Goal: Find specific page/section: Find specific page/section

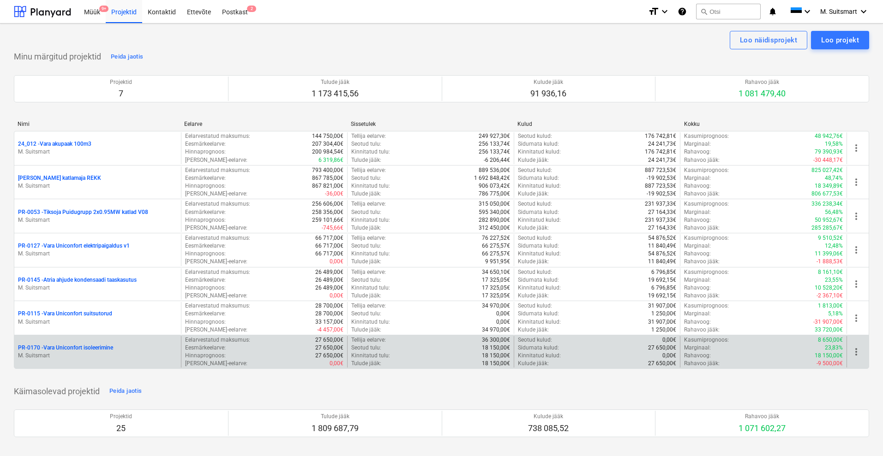
click at [78, 348] on p "PR-0170 - [GEOGRAPHIC_DATA] isoleerimine" at bounding box center [65, 348] width 95 height 8
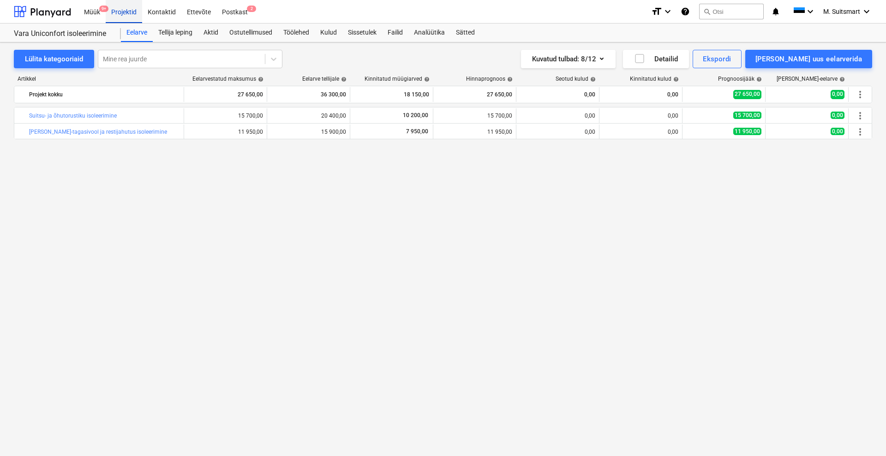
click at [115, 12] on div "Projektid" at bounding box center [124, 12] width 36 height 24
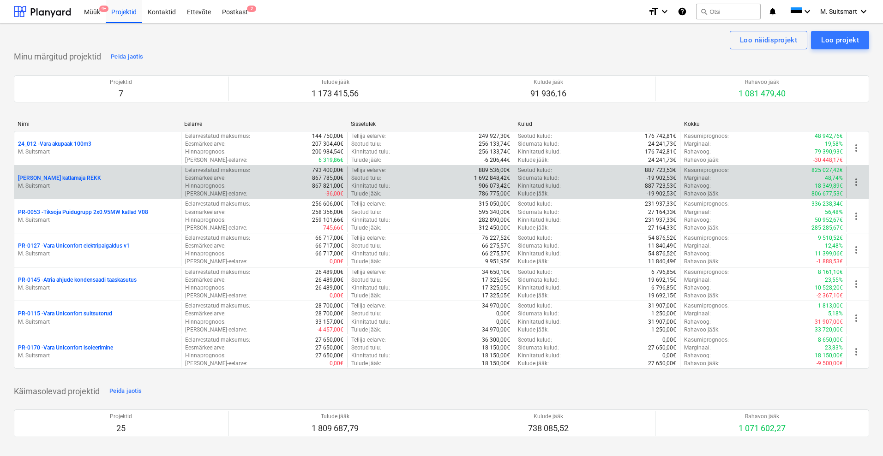
click at [68, 179] on p "[PERSON_NAME] katlamaja REKK" at bounding box center [59, 178] width 83 height 8
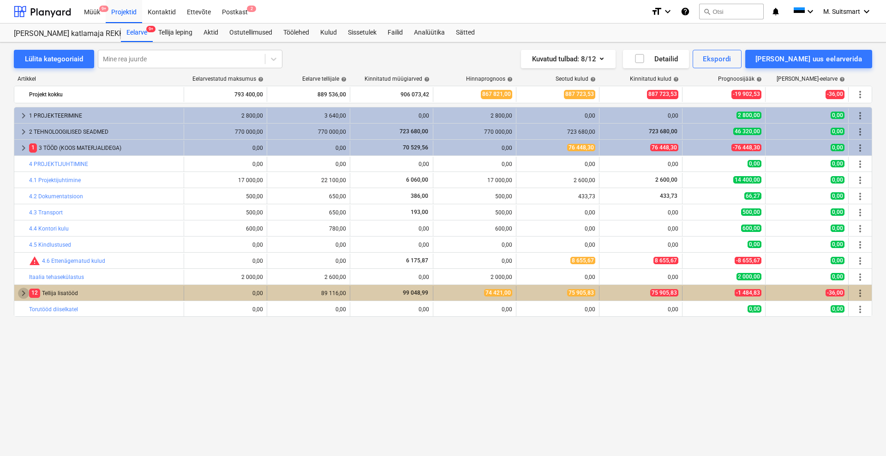
click at [20, 289] on span "keyboard_arrow_right" at bounding box center [23, 293] width 11 height 11
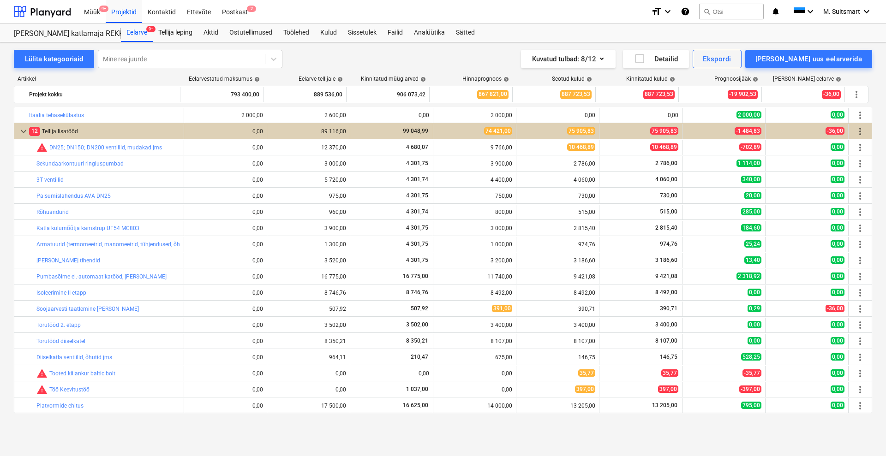
scroll to position [104, 0]
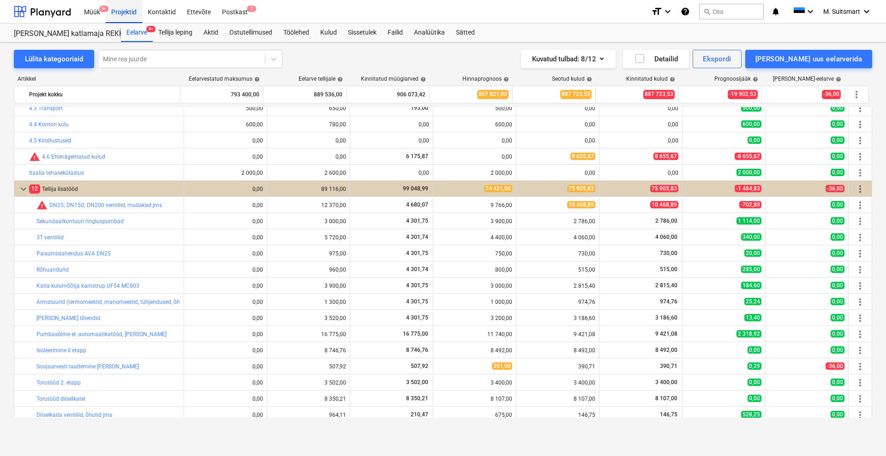
click at [126, 10] on div "Projektid" at bounding box center [124, 12] width 36 height 24
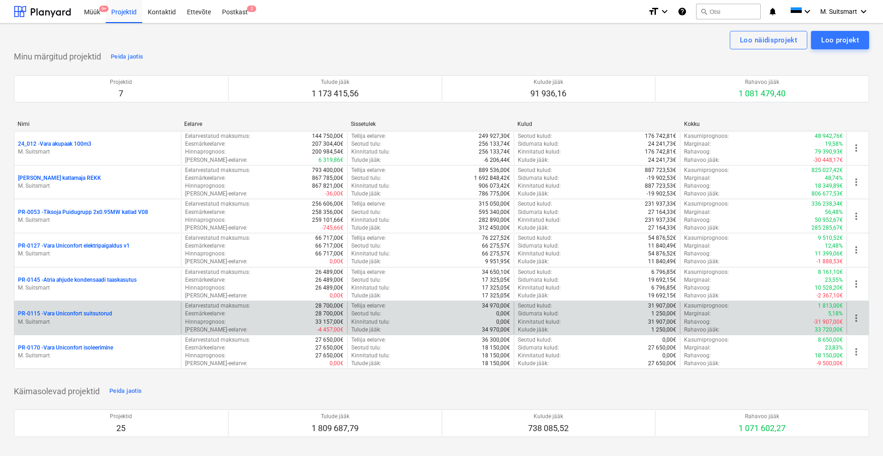
click at [92, 310] on p "PR-0115 - Vara Uniconfort suitsutorud" at bounding box center [65, 314] width 94 height 8
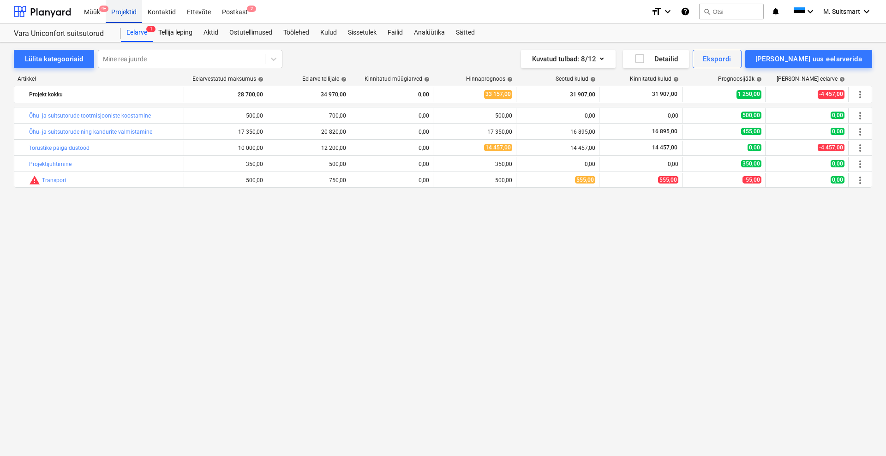
click at [124, 10] on div "Projektid" at bounding box center [124, 12] width 36 height 24
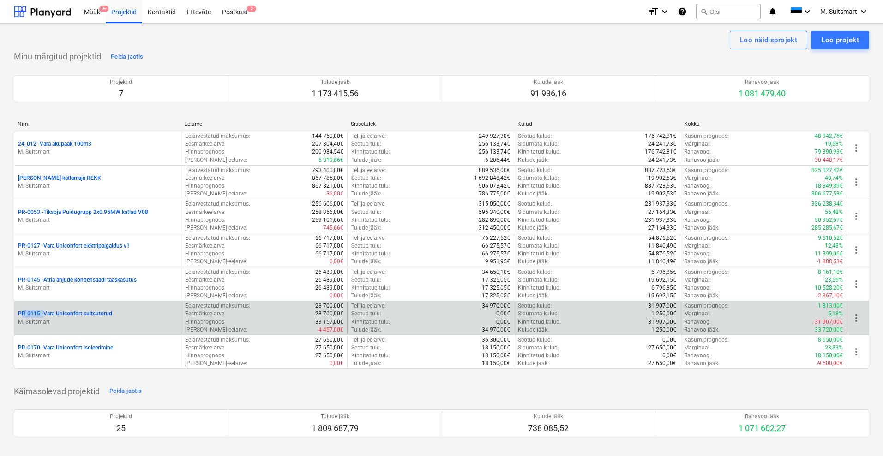
drag, startPoint x: 13, startPoint y: 316, endPoint x: 41, endPoint y: 315, distance: 28.1
copy p "PR-0115"
click at [92, 314] on p "PR-0115 - Vara Uniconfort suitsutorud" at bounding box center [65, 314] width 94 height 8
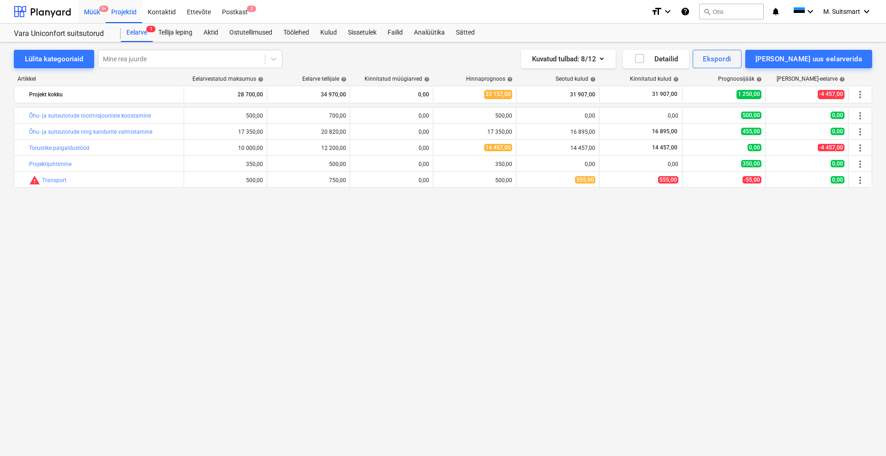
click at [95, 9] on div "Müük 9+" at bounding box center [91, 12] width 27 height 24
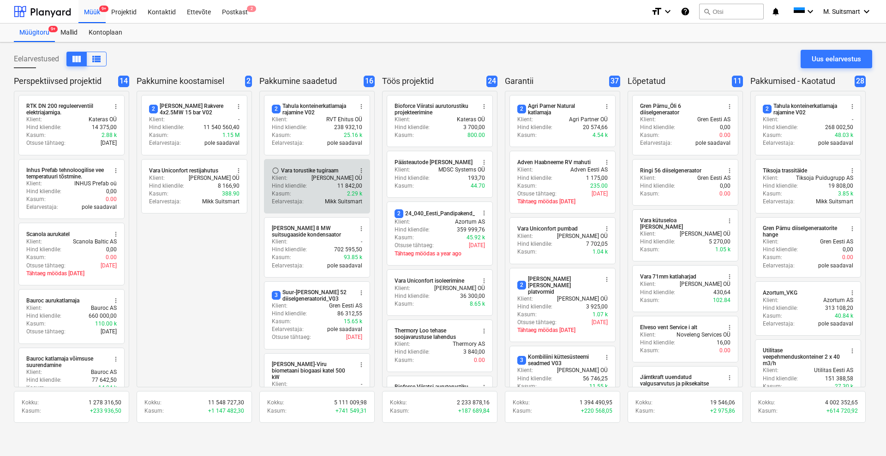
click at [317, 170] on div "Vara torustike tugiraam" at bounding box center [309, 170] width 57 height 7
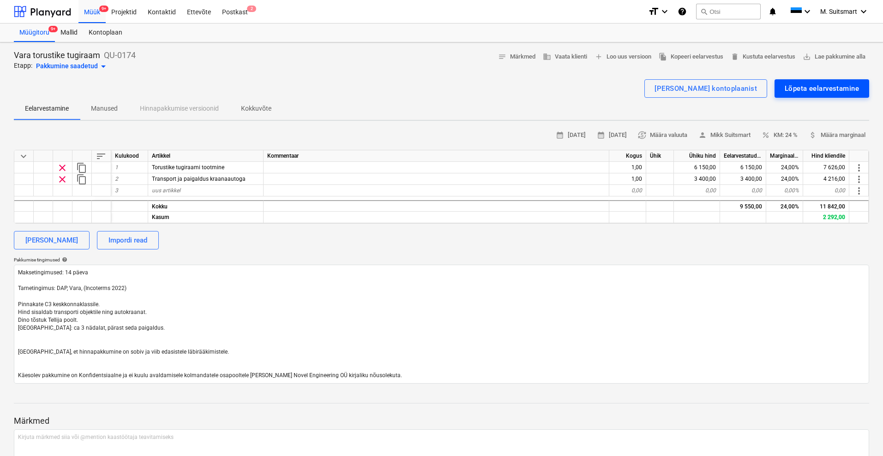
click at [835, 84] on div "Lõpeta eelarvestamine" at bounding box center [821, 89] width 74 height 12
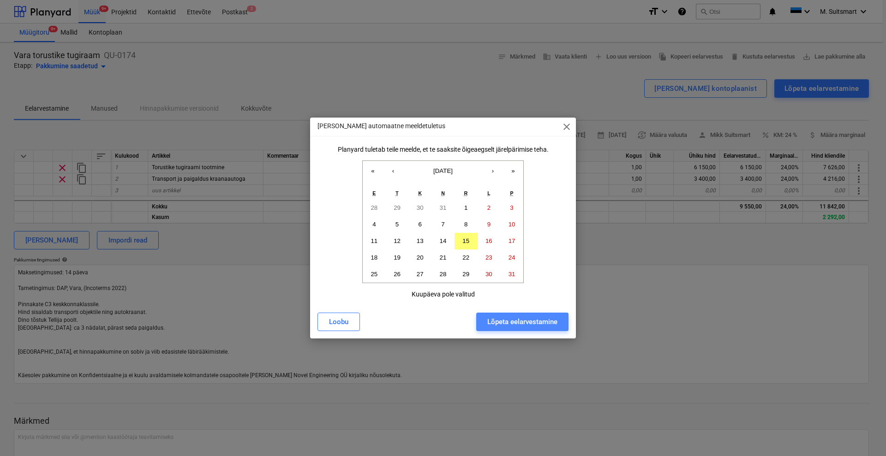
click at [538, 325] on div "Lõpeta eelarvestamine" at bounding box center [522, 322] width 70 height 12
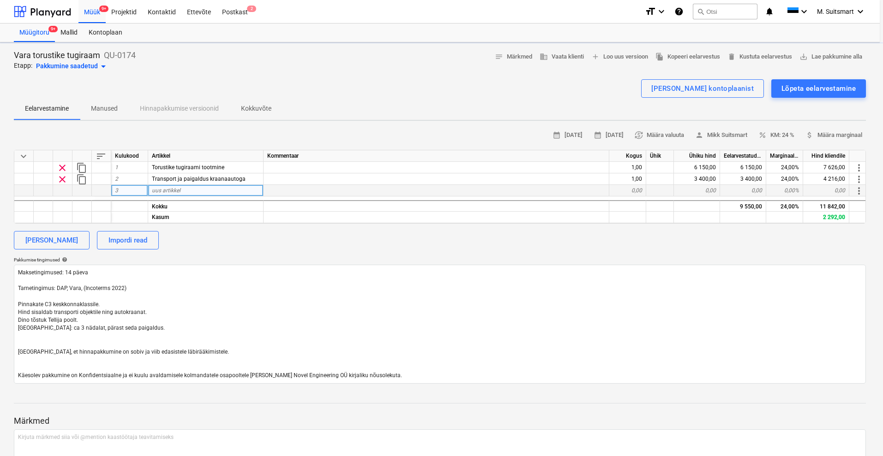
type textarea "x"
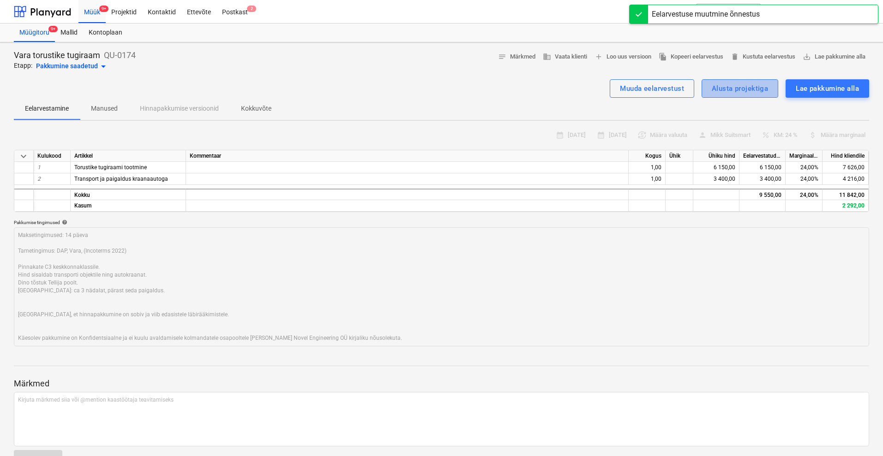
click at [735, 87] on div "Alusta projektiga" at bounding box center [739, 89] width 56 height 12
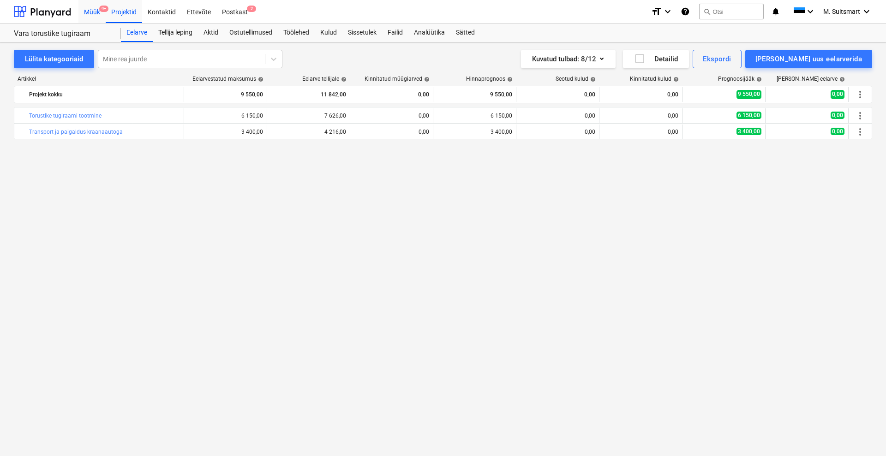
click at [98, 11] on div "Müük 9+" at bounding box center [91, 12] width 27 height 24
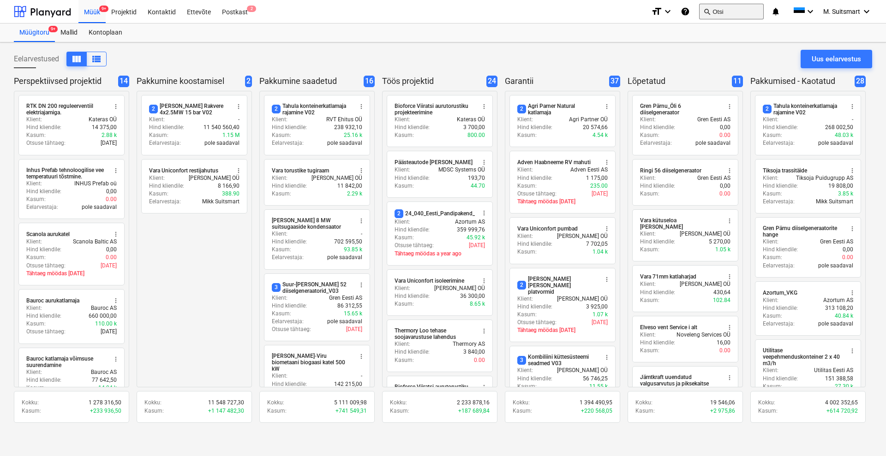
click at [720, 8] on button "search Otsi" at bounding box center [731, 12] width 65 height 16
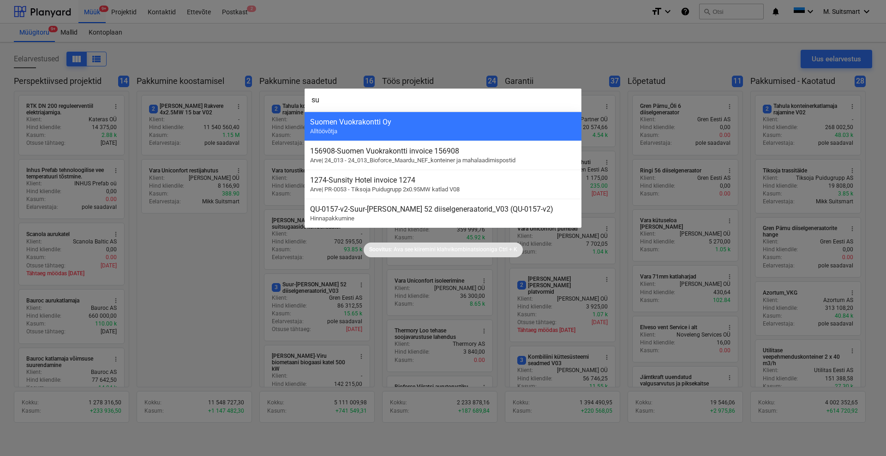
type input "s"
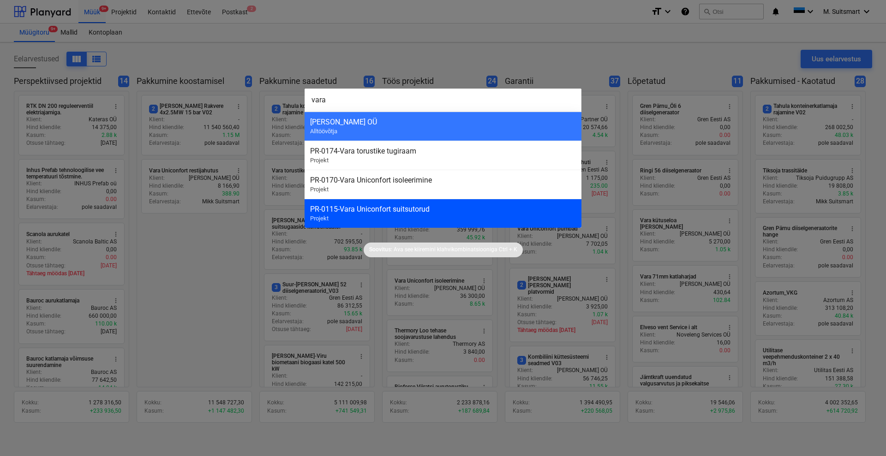
type input "vara"
click at [375, 214] on div "PR-0115 - Vara Uniconfort suitsutorud Projekt" at bounding box center [443, 213] width 277 height 29
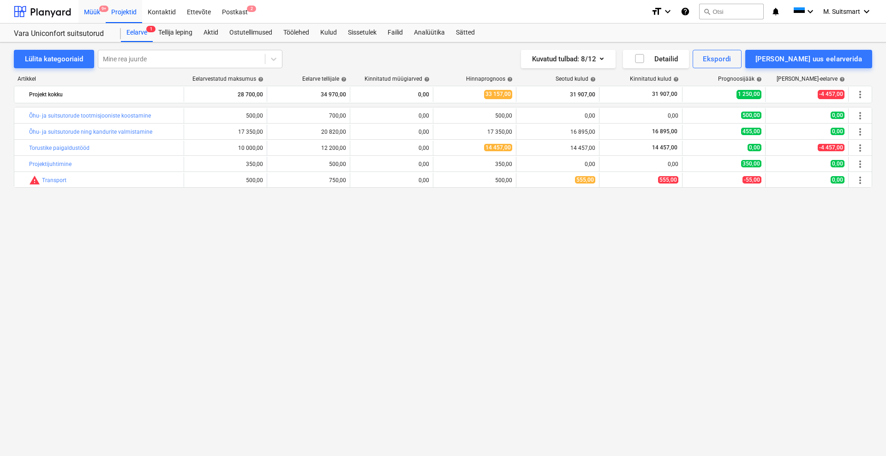
click at [93, 11] on div "Müük 9+" at bounding box center [91, 12] width 27 height 24
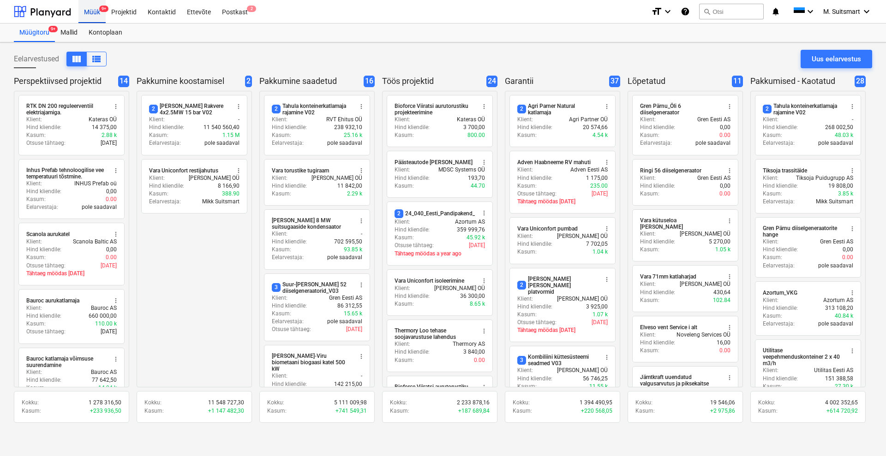
click at [95, 13] on div "Müük 9+" at bounding box center [91, 12] width 27 height 24
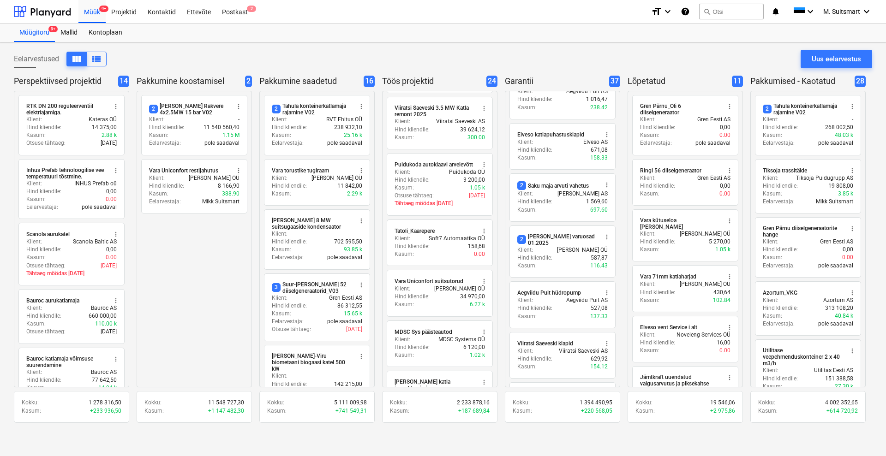
scroll to position [807, 0]
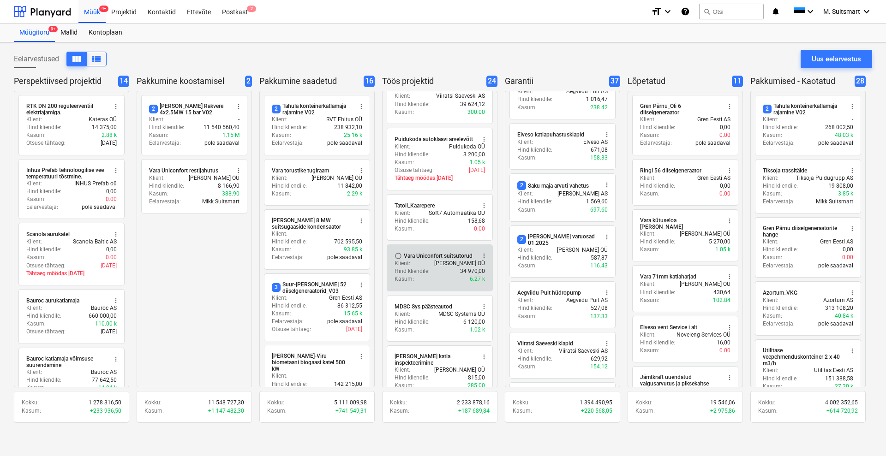
click at [439, 245] on div "radio_button_unchecked Vara Uniconfort suitsutorud more_vert Klient : [PERSON_N…" at bounding box center [440, 268] width 106 height 47
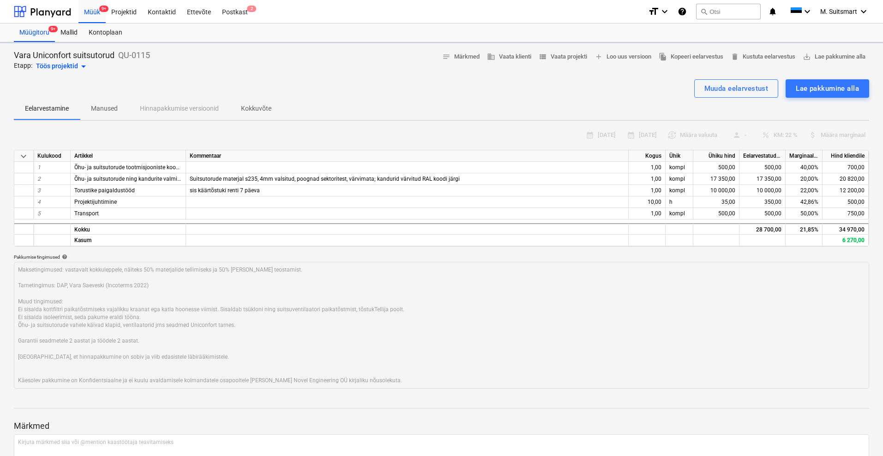
type textarea "x"
click at [576, 57] on span "view_list Vaata projekti" at bounding box center [562, 57] width 48 height 11
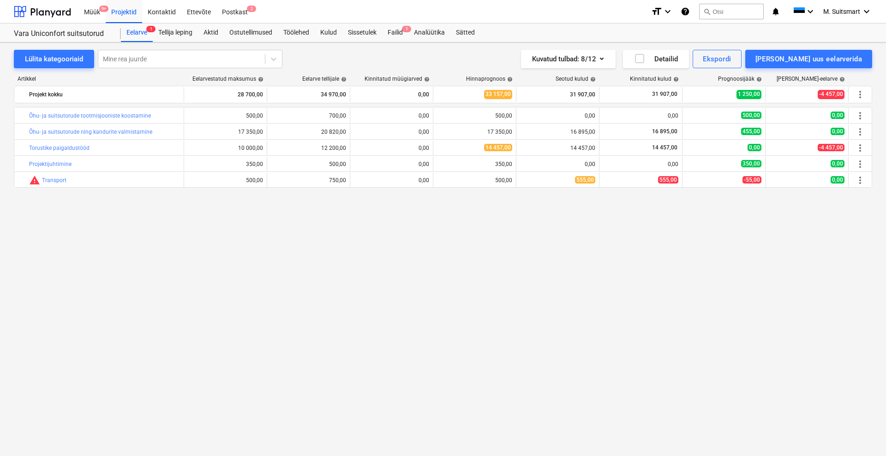
click at [591, 274] on div "bar_chart Õhu- ja suitsutorude tootmisjooniste koostamine 500,00 edit 700,00 0,…" at bounding box center [443, 262] width 858 height 311
